Goal: Task Accomplishment & Management: Use online tool/utility

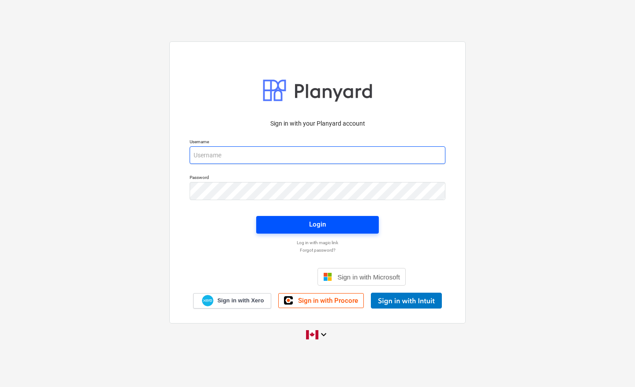
type input "harbiejawanda@gmail.com"
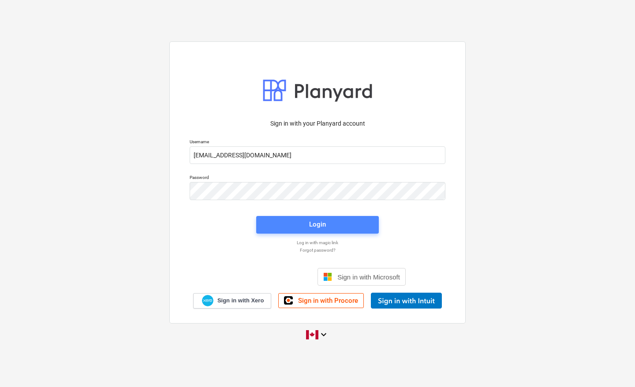
click at [305, 228] on span "Login" at bounding box center [317, 224] width 101 height 11
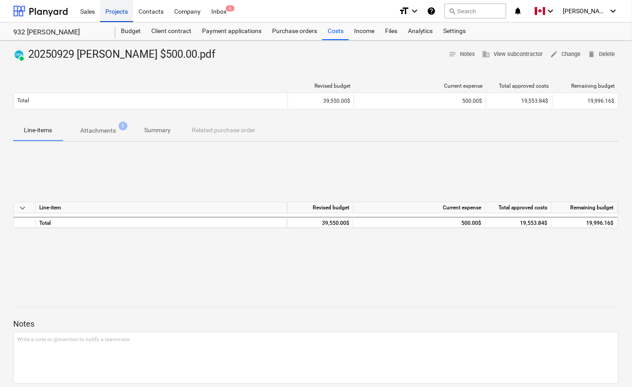
click at [108, 9] on div "Projects" at bounding box center [116, 11] width 33 height 22
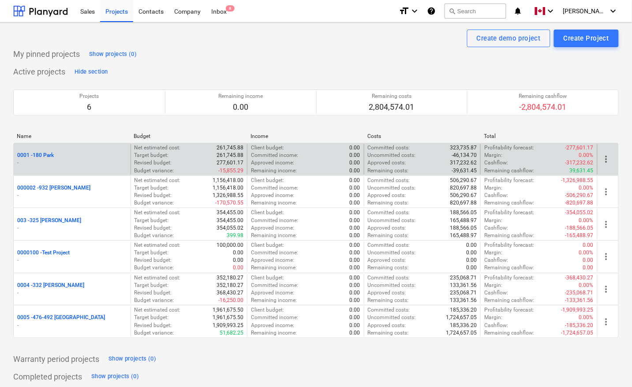
click at [50, 156] on p "0001 - 180 Park" at bounding box center [35, 155] width 37 height 7
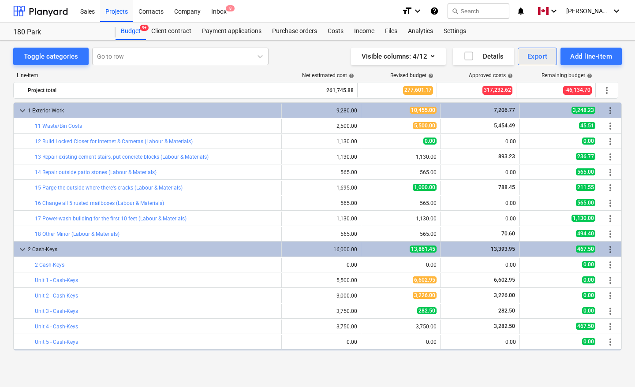
click at [543, 54] on div "Export" at bounding box center [537, 56] width 20 height 11
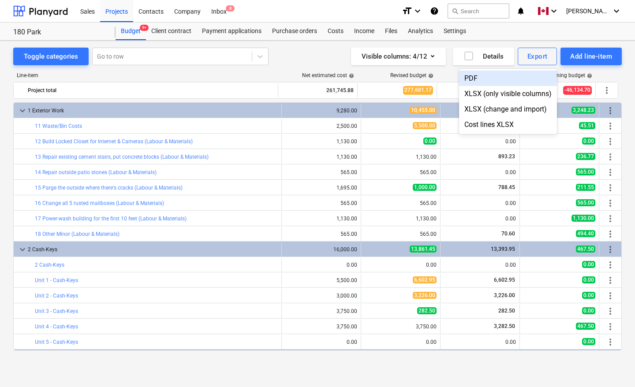
click at [487, 76] on div "PDF" at bounding box center [508, 78] width 98 height 15
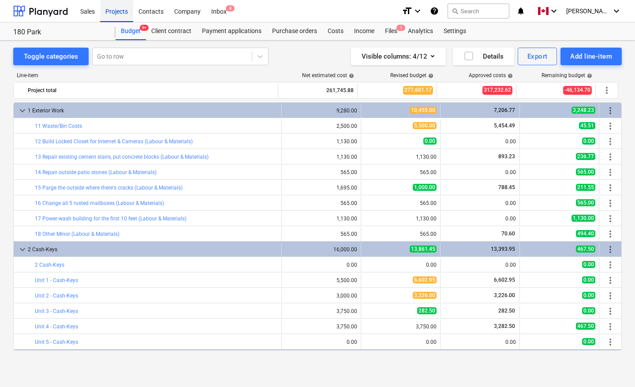
click at [113, 7] on div "Projects" at bounding box center [116, 11] width 33 height 22
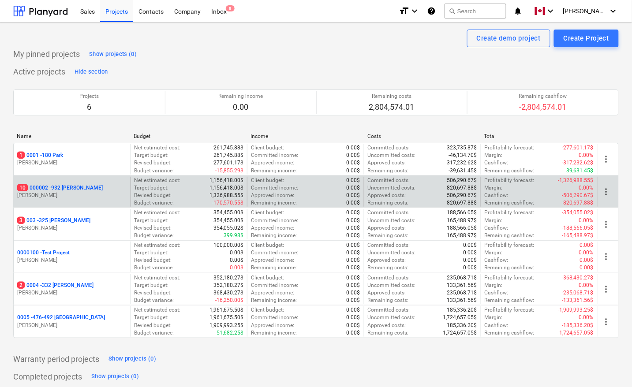
click at [55, 189] on p "10 000002 - 932 Maxwell" at bounding box center [60, 187] width 86 height 7
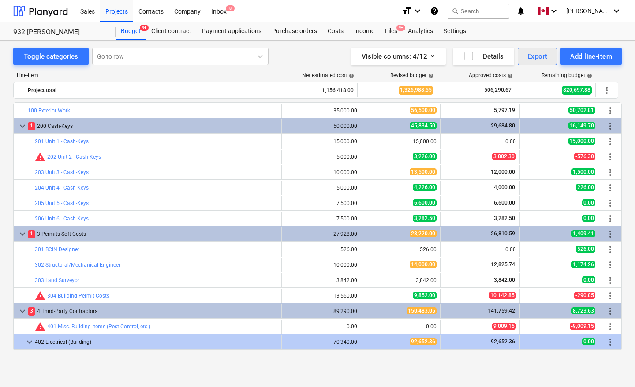
click at [536, 58] on div "Export" at bounding box center [537, 56] width 20 height 11
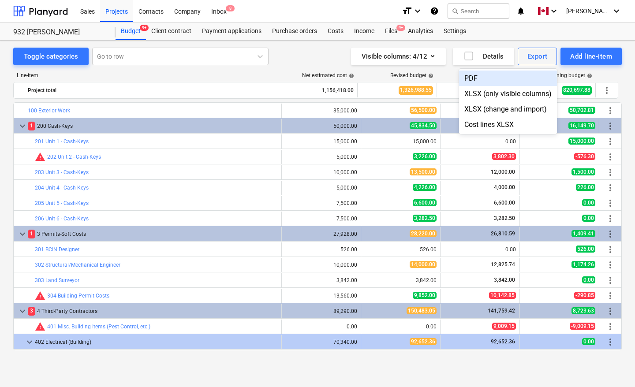
click at [493, 82] on div "PDF" at bounding box center [508, 78] width 98 height 15
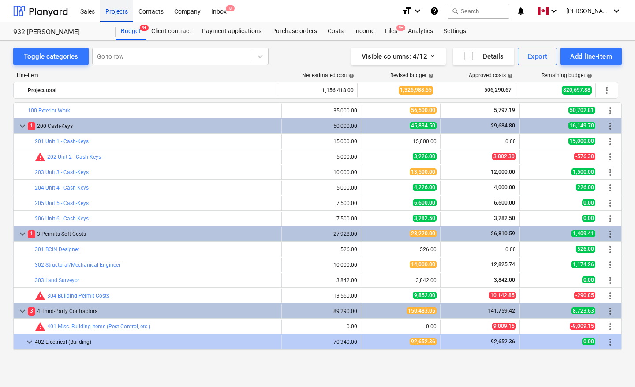
click at [107, 15] on div "Projects" at bounding box center [116, 11] width 33 height 22
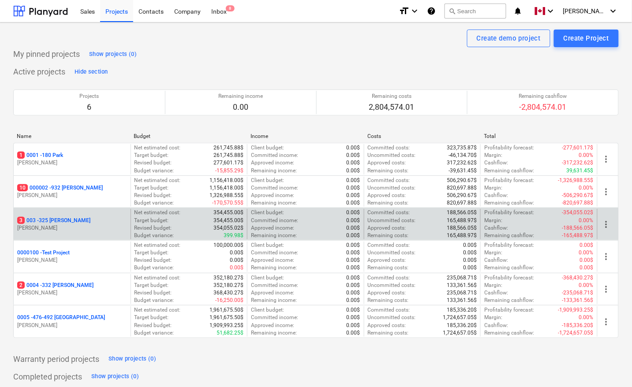
click at [53, 219] on p "3 003 - 325 Nelson" at bounding box center [53, 220] width 73 height 7
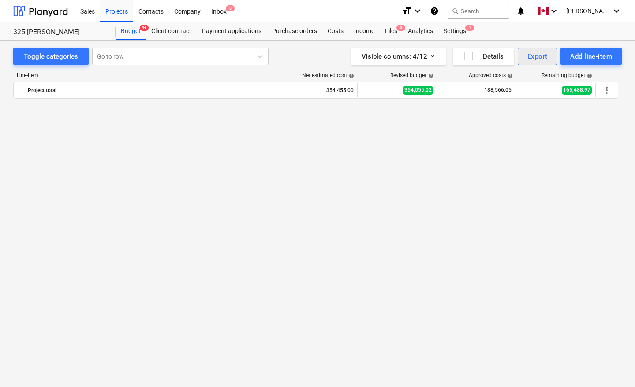
scroll to position [661, 0]
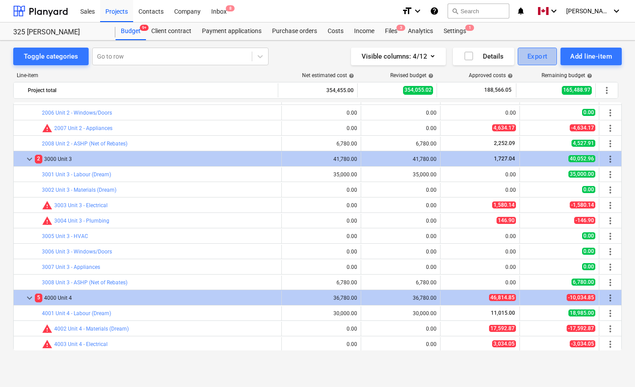
click at [530, 57] on div "Export" at bounding box center [537, 56] width 20 height 11
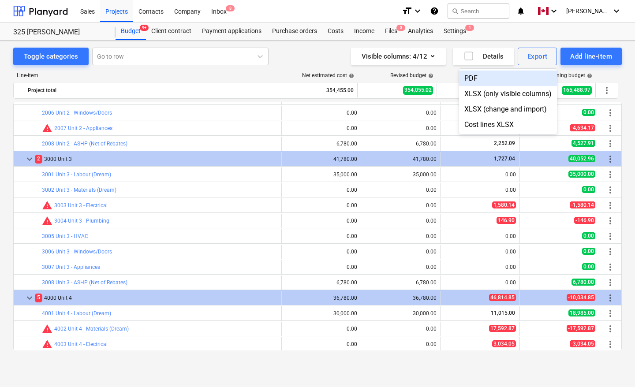
click at [484, 77] on div "PDF" at bounding box center [508, 78] width 98 height 15
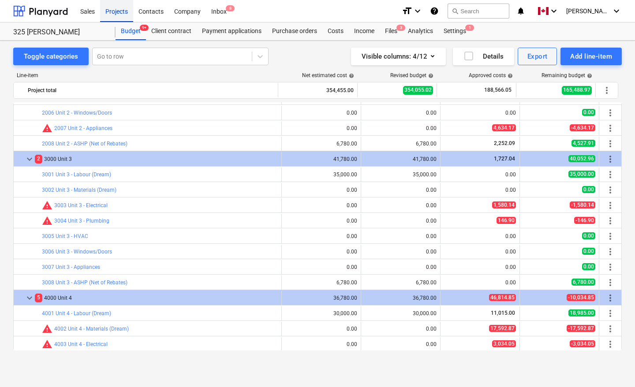
click at [106, 12] on div "Projects" at bounding box center [116, 11] width 33 height 22
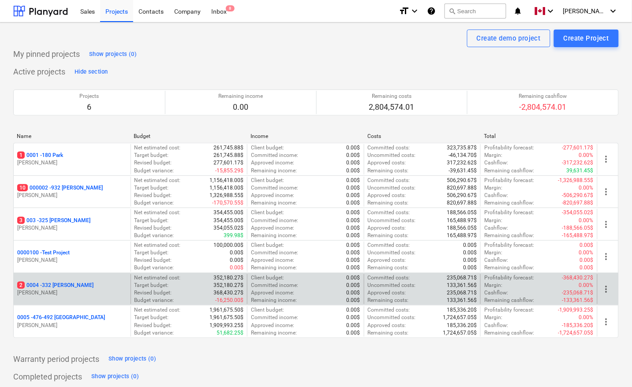
click at [54, 285] on p "2 0004 - 332 Christina" at bounding box center [55, 285] width 76 height 7
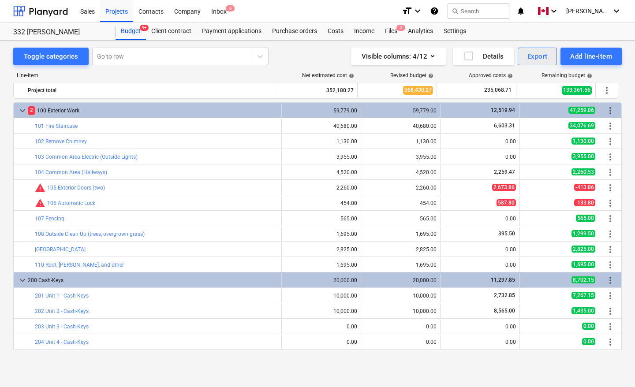
scroll to position [186, 0]
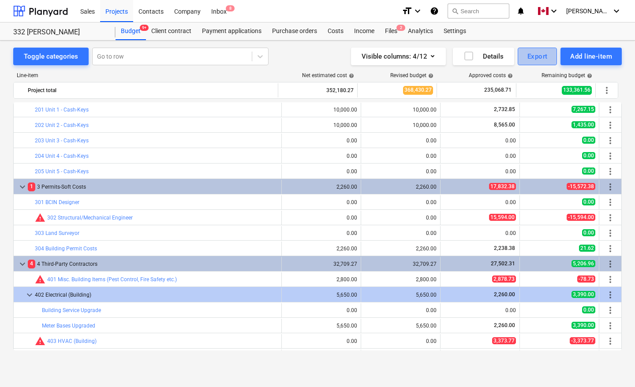
click at [538, 57] on div "Export" at bounding box center [537, 56] width 20 height 11
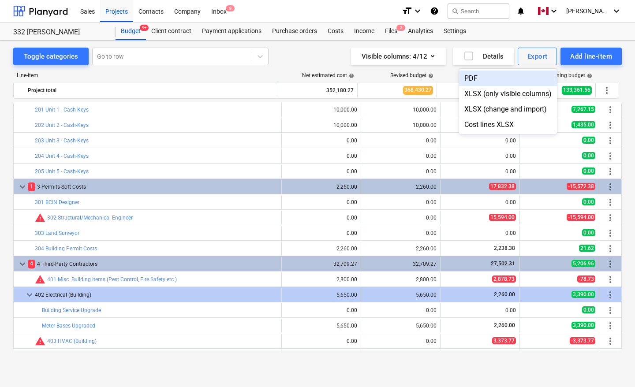
click at [496, 78] on div "PDF" at bounding box center [508, 78] width 98 height 15
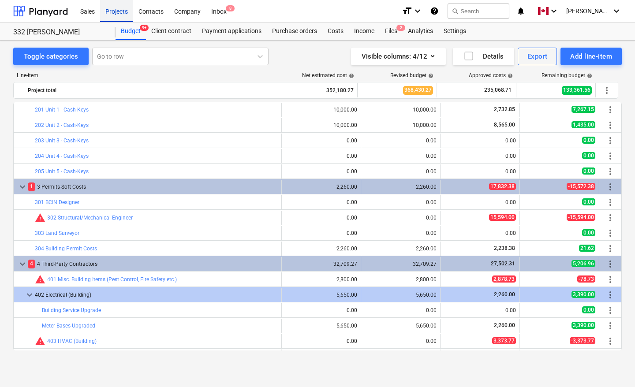
click at [111, 10] on div "Projects" at bounding box center [116, 11] width 33 height 22
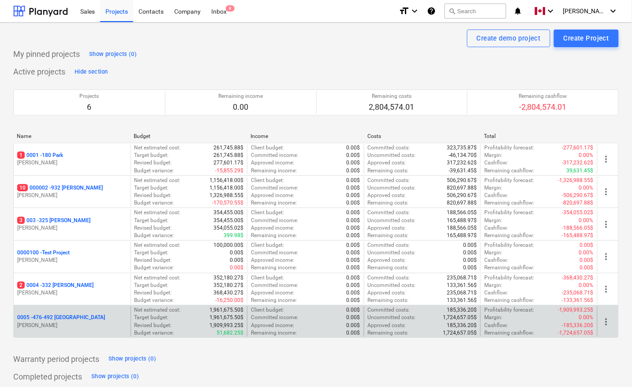
click at [58, 316] on p "0005 - 476-492 Hanover" at bounding box center [61, 317] width 88 height 7
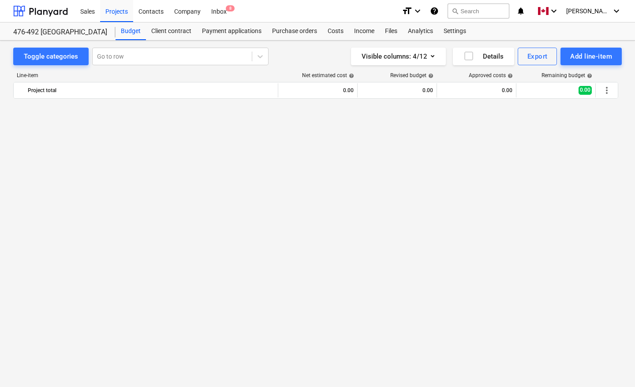
scroll to position [5481, 0]
click at [542, 51] on div "Export" at bounding box center [537, 56] width 20 height 11
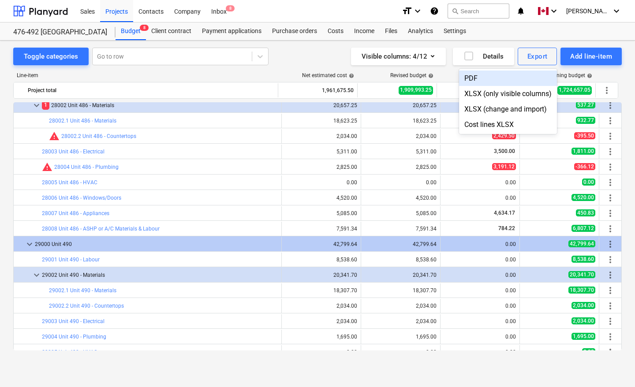
click at [506, 78] on div "PDF" at bounding box center [508, 78] width 98 height 15
